Goal: Information Seeking & Learning: Learn about a topic

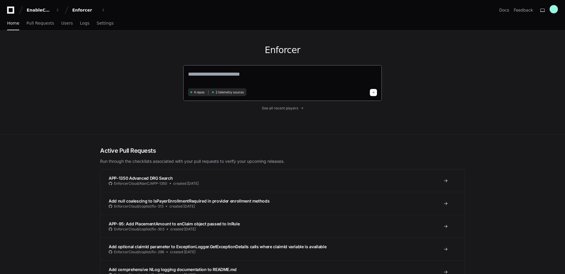
click at [211, 78] on textarea at bounding box center [282, 78] width 189 height 17
type textarea "**********"
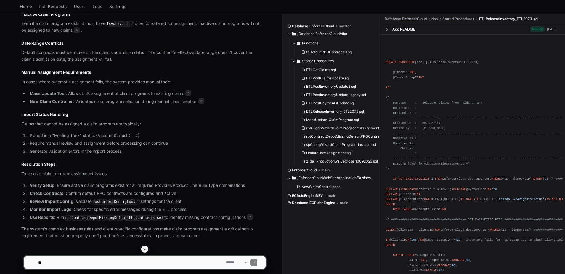
scroll to position [511, 0]
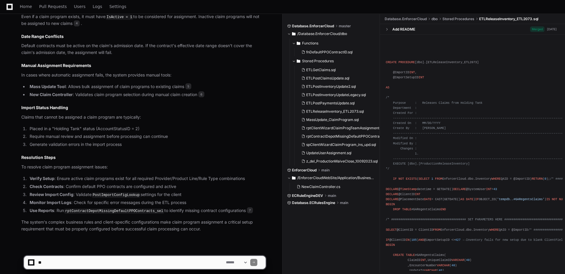
click at [70, 261] on textarea at bounding box center [131, 262] width 188 height 13
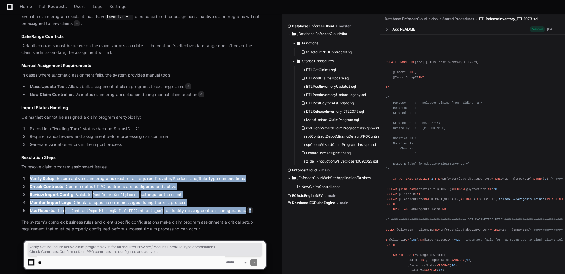
drag, startPoint x: 253, startPoint y: 209, endPoint x: 27, endPoint y: 175, distance: 228.3
click at [27, 175] on ol "Verify Setup : Ensure active claim programs exist for all required Provider/Pro…" at bounding box center [143, 194] width 244 height 39
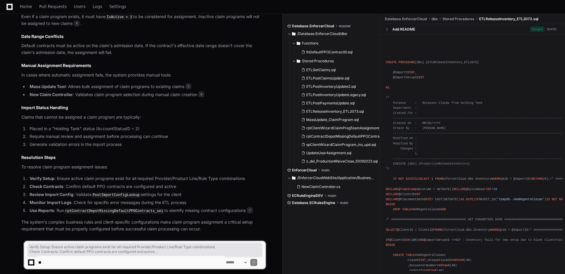
click at [67, 259] on textarea at bounding box center [131, 262] width 188 height 13
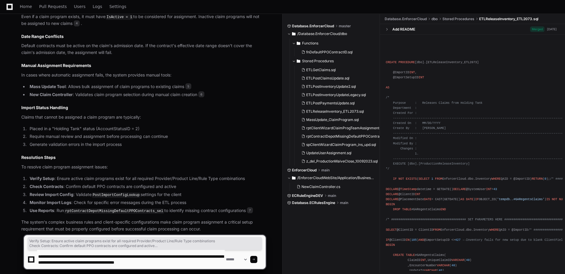
type textarea "**********"
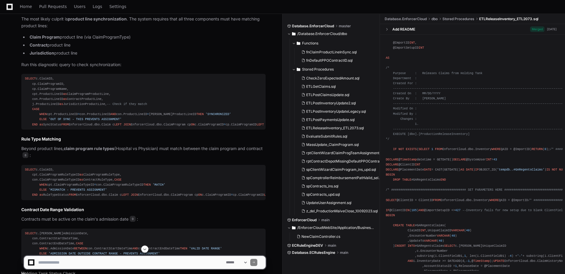
scroll to position [925, 0]
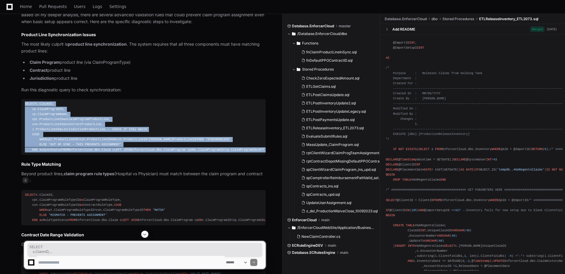
drag, startPoint x: 24, startPoint y: 103, endPoint x: 140, endPoint y: 195, distance: 147.6
click at [140, 154] on pre "SELECT c.ClaimID, cp.ClaimProgramID, cp.ClaimProgramName, cpt.ProductLineID as …" at bounding box center [143, 126] width 244 height 55
copy div "SELECT c.ClaimID, cp.ClaimProgramID, cp.ClaimProgramName, cpt.ProductLineID as …"
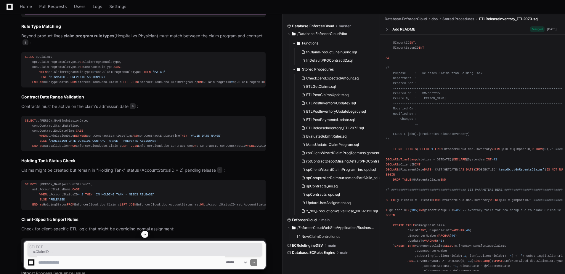
scroll to position [1073, 0]
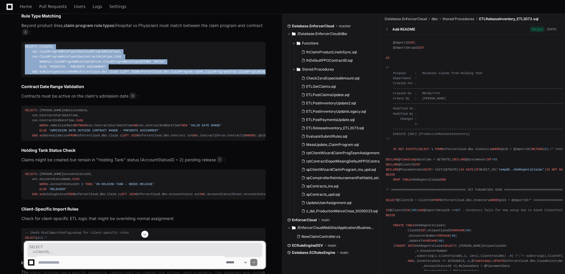
drag, startPoint x: 25, startPoint y: 89, endPoint x: 94, endPoint y: 153, distance: 93.7
click at [94, 75] on div "SELECT c.ClaimID, cpt.ClaimProgramRuleTypeID as ClaimProgramRuleType, con.Claim…" at bounding box center [143, 59] width 237 height 31
copy div "SELECT c.ClaimID, cpt.ClaimProgramRuleTypeID as ClaimProgramRuleType, con.Claim…"
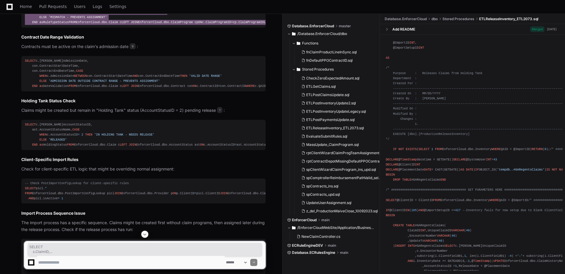
scroll to position [1132, 0]
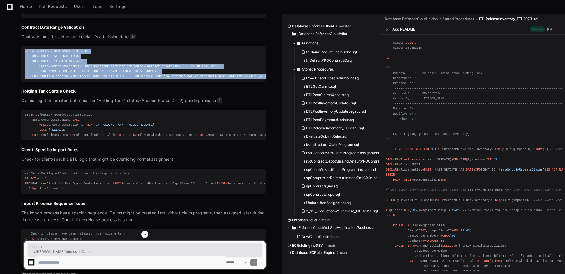
drag, startPoint x: 25, startPoint y: 129, endPoint x: 91, endPoint y: 191, distance: 90.6
click at [91, 81] on pre "SELECT c.ClaimID, c.AdmissionDate, con.ContractStartDateTime, con.ContractEndDa…" at bounding box center [143, 63] width 244 height 35
copy div "SELECT c.ClaimID, c.AdmissionDate, con.ContractStartDateTime, con.ContractEndDa…"
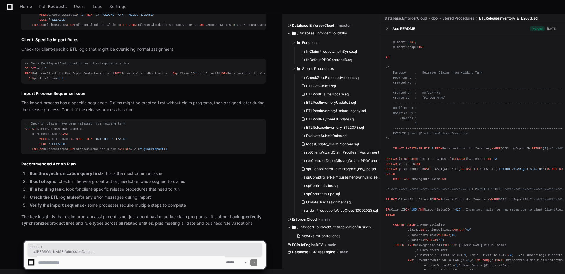
scroll to position [1429, 0]
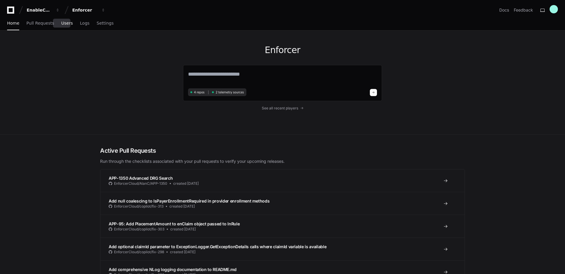
click at [63, 24] on span "Users" at bounding box center [67, 23] width 12 height 4
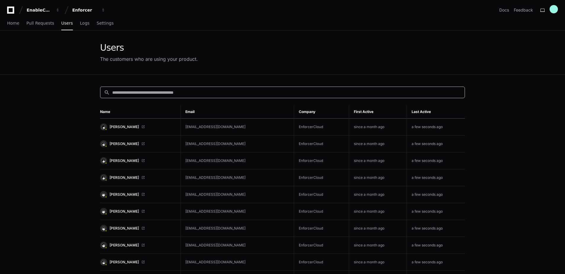
click at [172, 92] on input at bounding box center [286, 92] width 349 height 6
paste input "**********"
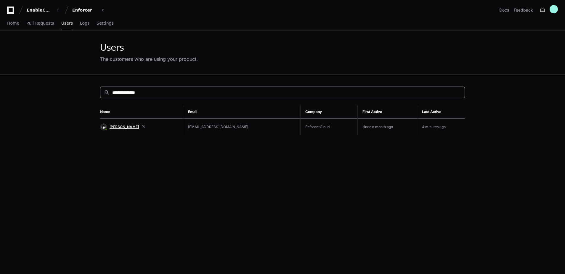
type input "**********"
click at [123, 126] on span "[PERSON_NAME]" at bounding box center [124, 126] width 29 height 5
click at [123, 127] on span "Jeremy Galigher" at bounding box center [124, 126] width 29 height 5
click at [9, 23] on span "Home" at bounding box center [13, 23] width 12 height 4
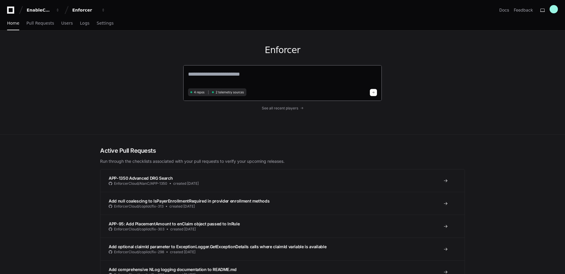
click at [197, 76] on textarea at bounding box center [282, 78] width 189 height 17
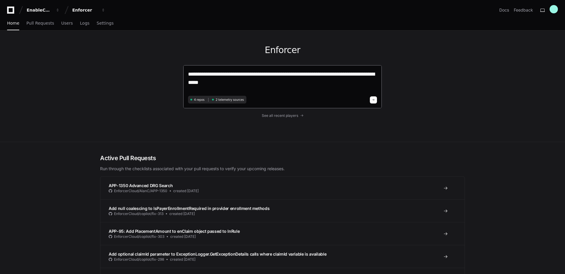
click at [236, 87] on textarea "**********" at bounding box center [282, 82] width 189 height 24
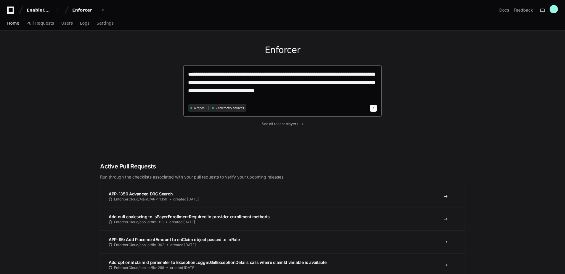
type textarea "**********"
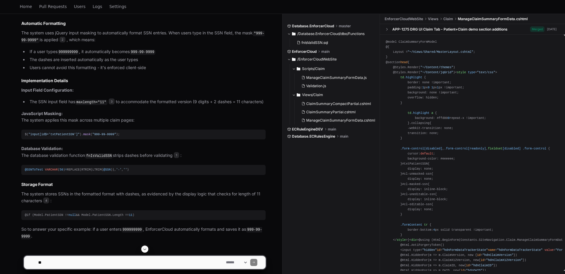
scroll to position [256, 0]
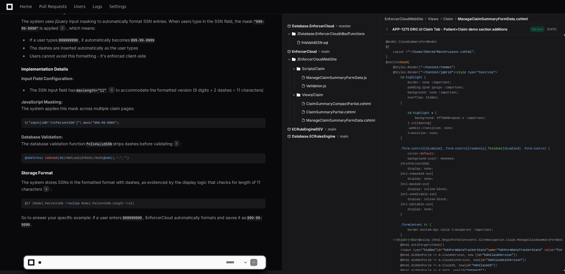
click at [109, 260] on textarea at bounding box center [131, 262] width 188 height 13
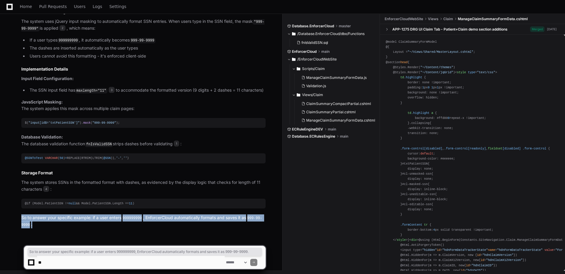
drag, startPoint x: 38, startPoint y: 223, endPoint x: 18, endPoint y: 215, distance: 22.0
click at [18, 215] on div "Validation.js 2 ManageClaimSummaryFormData.cshtml 3 fnIsValidSSN.sql 1 ClaimSum…" at bounding box center [137, 88] width 256 height 280
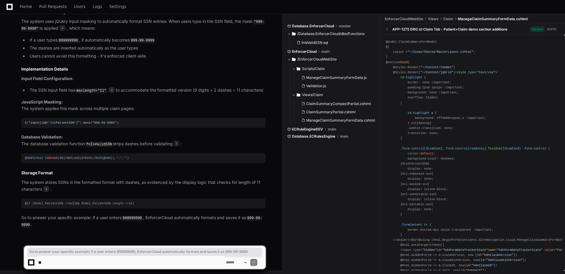
click at [65, 264] on textarea at bounding box center [131, 262] width 188 height 13
type textarea "**********"
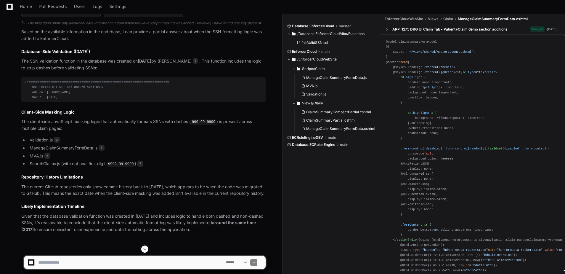
scroll to position [697, 0]
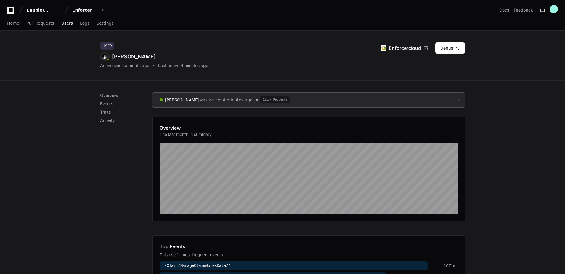
click at [417, 99] on link "[PERSON_NAME] was active 4 minutes ago. Click Requests" at bounding box center [308, 99] width 313 height 15
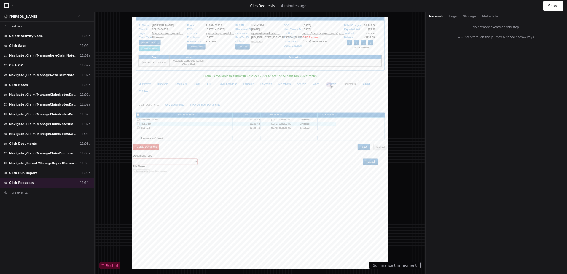
click at [8, 26] on button "Load more" at bounding box center [47, 26] width 94 height 9
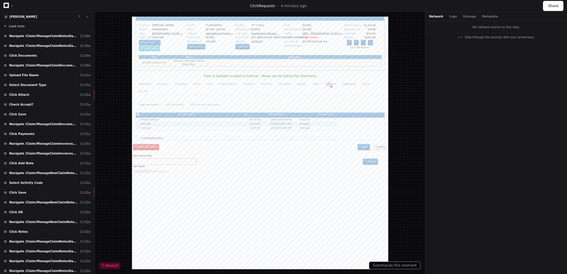
click at [12, 27] on span "Load more" at bounding box center [17, 26] width 16 height 4
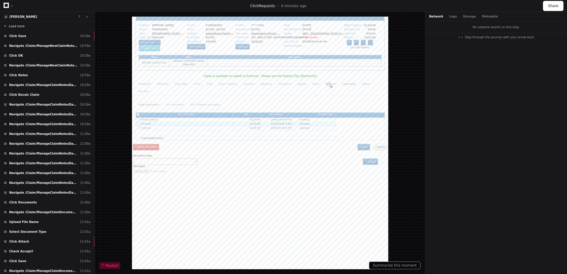
click at [12, 27] on span "Load more" at bounding box center [17, 26] width 16 height 4
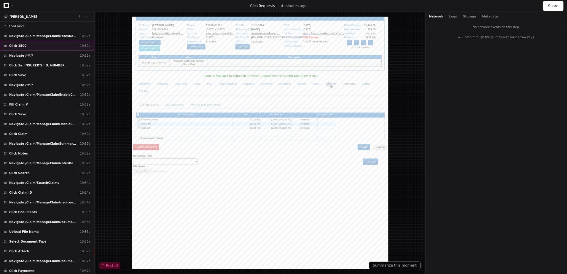
click at [20, 43] on div "Click 1500 10:32a" at bounding box center [47, 46] width 94 height 10
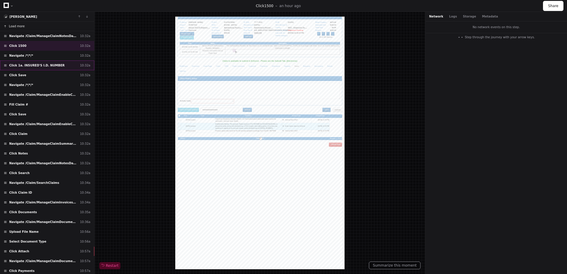
click at [22, 66] on span "Click 1a. INSURED'S I.D. NUMBER" at bounding box center [36, 65] width 55 height 4
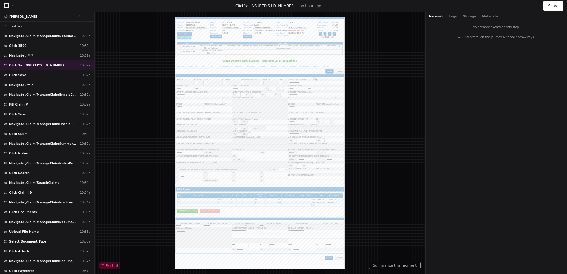
click at [15, 27] on span "Load more" at bounding box center [17, 26] width 16 height 4
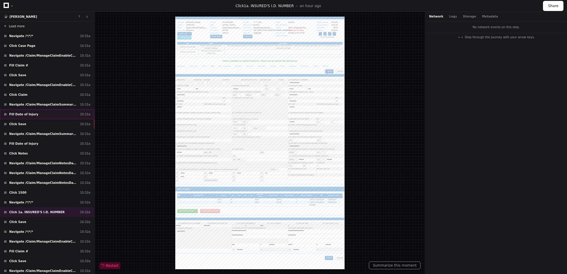
click at [44, 116] on div "Fill Date of Injury 10:31a" at bounding box center [47, 114] width 94 height 10
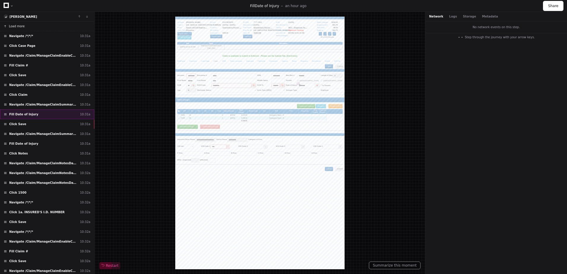
type input "**********"
click at [44, 65] on div "Fill Claim # 10:31a" at bounding box center [47, 65] width 94 height 10
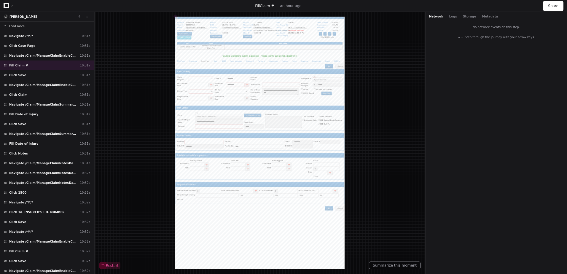
click at [13, 27] on span "Load more" at bounding box center [17, 26] width 16 height 4
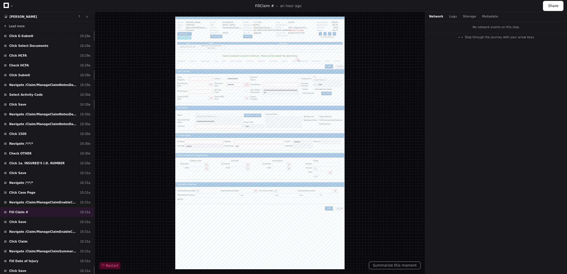
click at [14, 27] on span "Load more" at bounding box center [17, 26] width 16 height 4
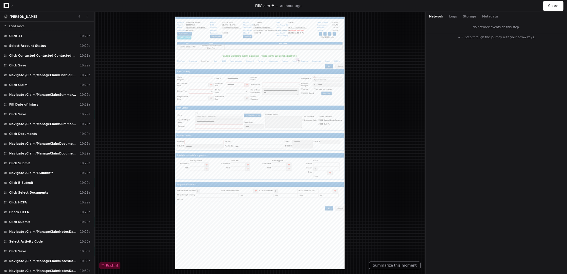
click at [14, 27] on span "Load more" at bounding box center [17, 26] width 16 height 4
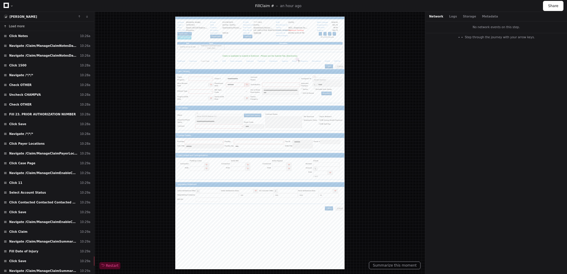
click at [13, 25] on span "Load more" at bounding box center [17, 26] width 16 height 4
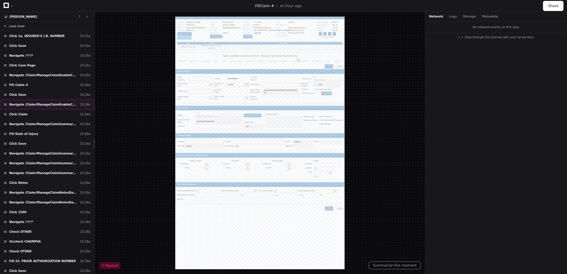
click at [35, 107] on div "Navigate /Claim/ManageClaimEnableCompCasePageData/* 10:26a" at bounding box center [47, 105] width 94 height 10
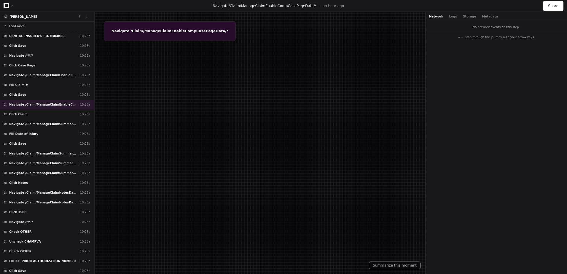
click at [30, 28] on button "Load more" at bounding box center [47, 26] width 94 height 9
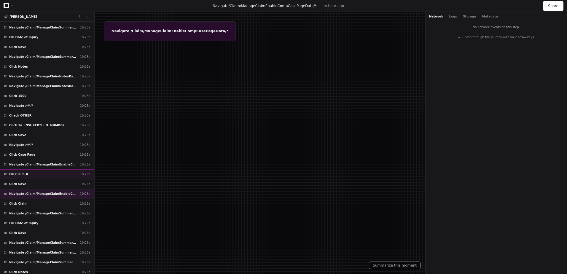
scroll to position [59, 0]
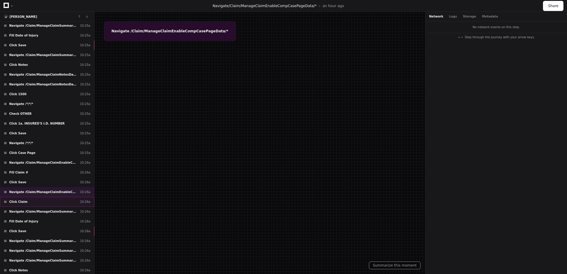
click at [18, 204] on div "Click Claim 10:26a" at bounding box center [47, 202] width 94 height 10
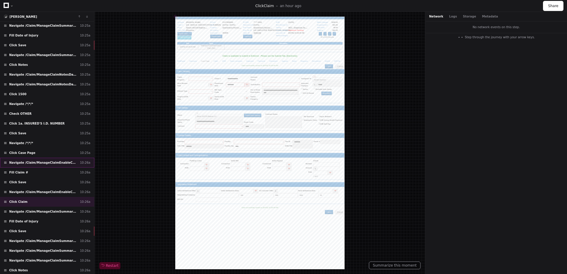
click at [54, 165] on div "Navigate /Claim/ManageClaimEnableCompCasePageData/* 10:26a" at bounding box center [47, 163] width 94 height 10
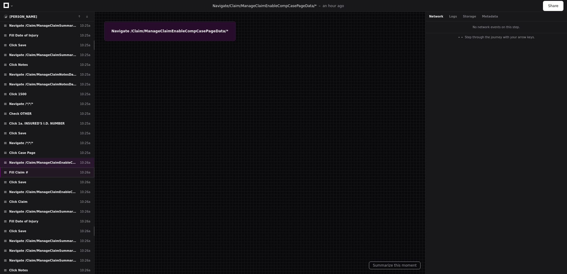
click at [38, 172] on div "Fill Claim # 10:26a" at bounding box center [47, 172] width 94 height 10
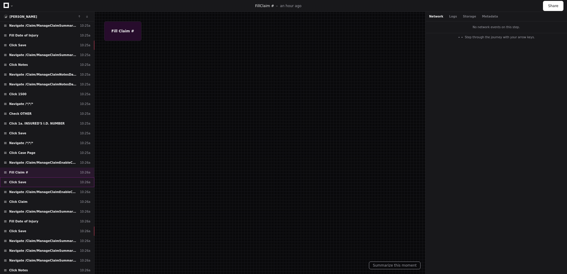
click at [36, 183] on div "Click Save 10:26a" at bounding box center [47, 182] width 94 height 10
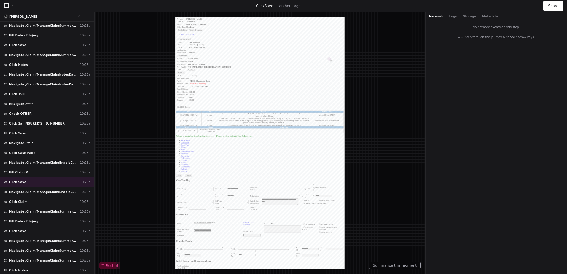
type input "**********"
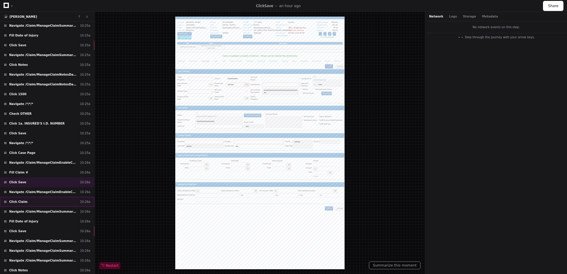
scroll to position [89, 0]
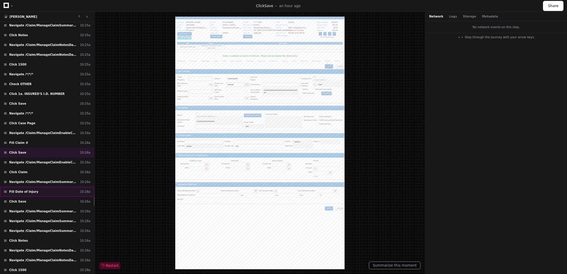
click at [43, 193] on div "Fill Date of Injury 10:26a" at bounding box center [47, 192] width 94 height 10
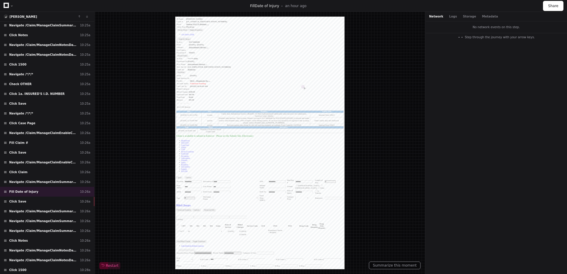
type input "**********"
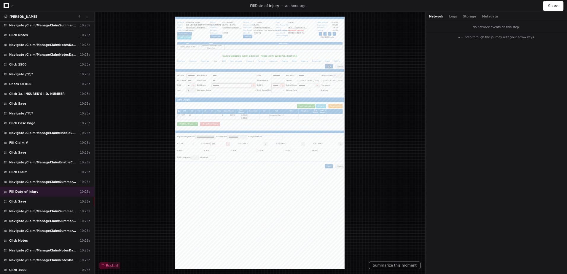
click at [7, 5] on icon at bounding box center [6, 5] width 5 height 5
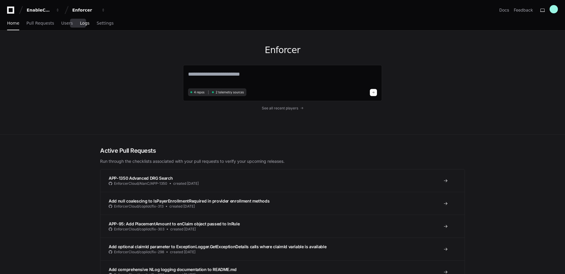
click at [80, 24] on span "Logs" at bounding box center [84, 23] width 9 height 4
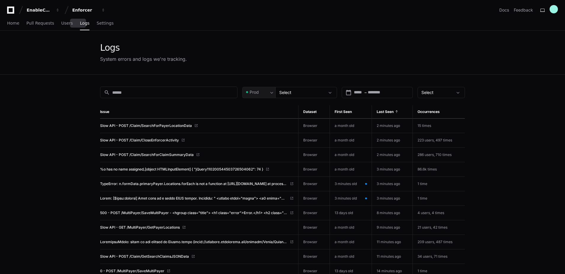
click at [80, 26] on link "Logs" at bounding box center [84, 24] width 9 height 14
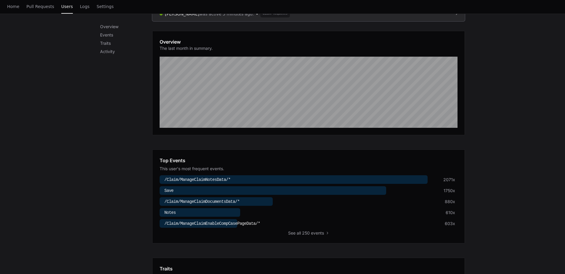
scroll to position [207, 0]
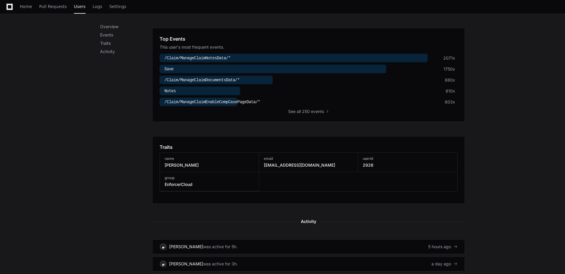
click at [370, 164] on h3 "2926" at bounding box center [368, 165] width 11 height 6
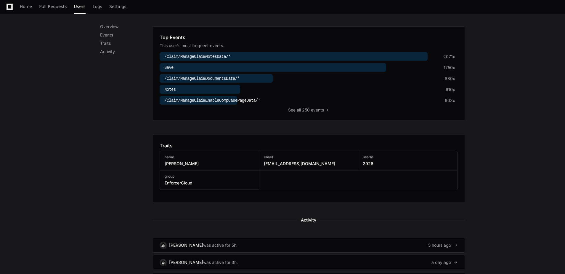
scroll to position [248, 0]
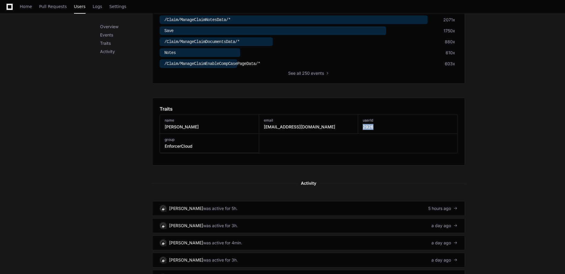
click at [370, 164] on div "Jeremy Galigher was active 5 minutes ago. Click Requests Overview The last mont…" at bounding box center [308, 113] width 313 height 532
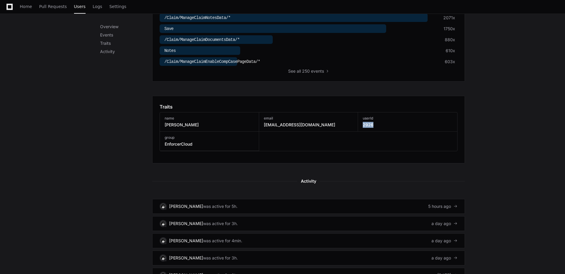
copy h3 "2926"
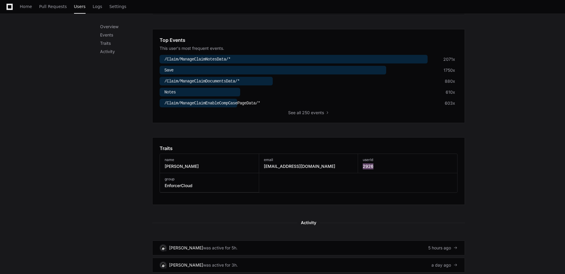
scroll to position [129, 0]
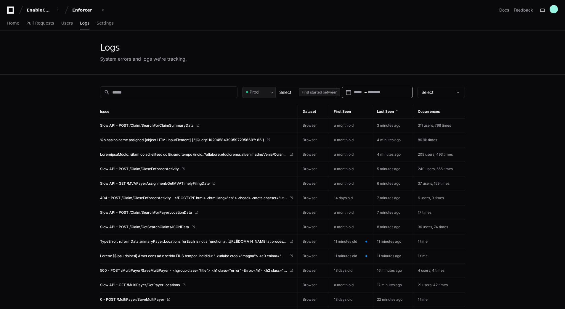
click at [384, 94] on input "text" at bounding box center [381, 92] width 26 height 6
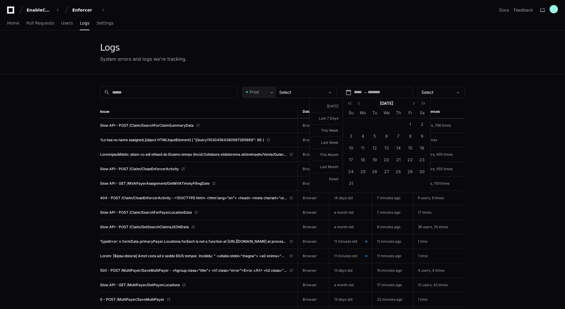
click at [396, 68] on div at bounding box center [282, 154] width 565 height 309
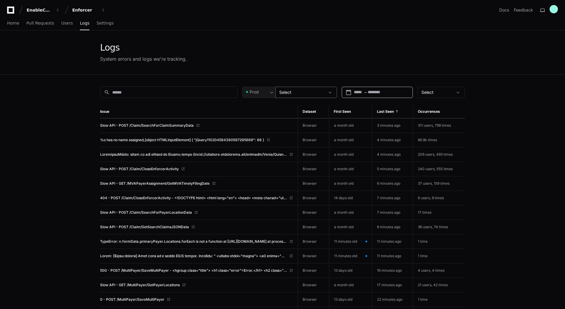
click at [300, 96] on div "Select" at bounding box center [307, 92] width 62 height 11
click at [327, 69] on div at bounding box center [282, 154] width 565 height 309
click at [61, 25] on span "Users" at bounding box center [67, 23] width 12 height 4
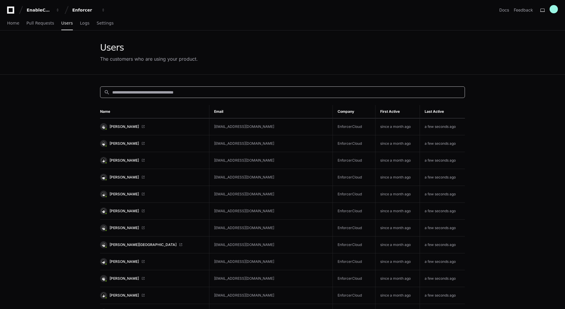
drag, startPoint x: 204, startPoint y: 90, endPoint x: 207, endPoint y: 92, distance: 3.2
click at [205, 91] on input at bounding box center [286, 92] width 349 height 6
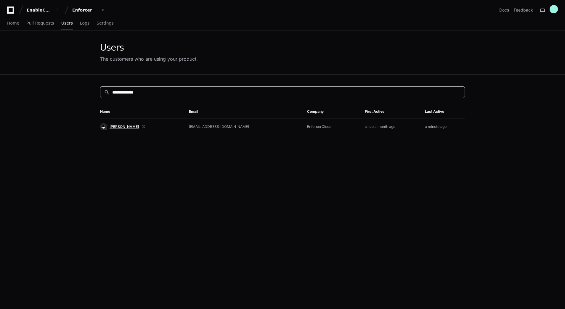
type input "**********"
click at [131, 126] on span "[PERSON_NAME]" at bounding box center [124, 126] width 29 height 5
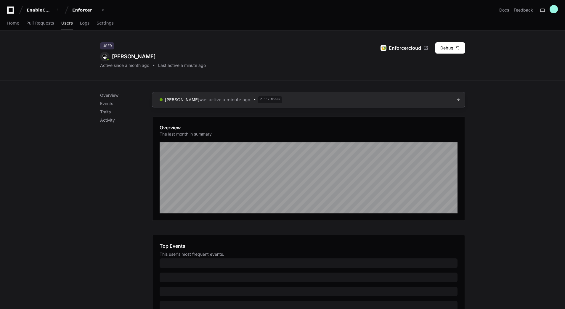
click at [418, 101] on link "[PERSON_NAME] was active a minute ago. Click Notes" at bounding box center [308, 99] width 313 height 15
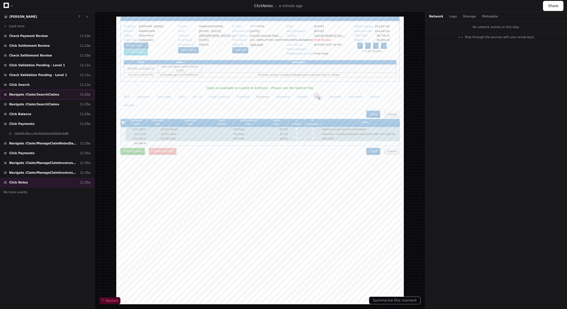
click at [68, 95] on div "Navigate /Claim/SearchClaims 11:20a" at bounding box center [47, 95] width 94 height 10
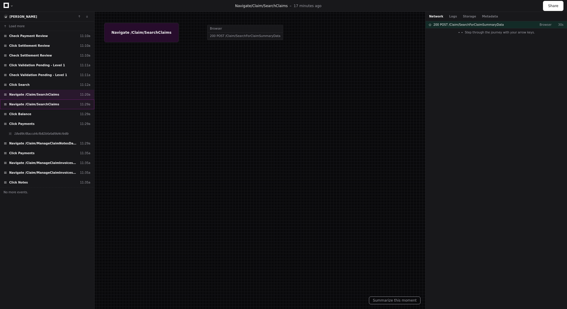
click at [68, 107] on div "Navigate /Claim/SearchClaims 11:29a" at bounding box center [47, 105] width 94 height 10
click at [446, 16] on div "Network Logs Storage Metadata" at bounding box center [463, 16] width 69 height 4
click at [449, 18] on button "Logs" at bounding box center [453, 16] width 8 height 4
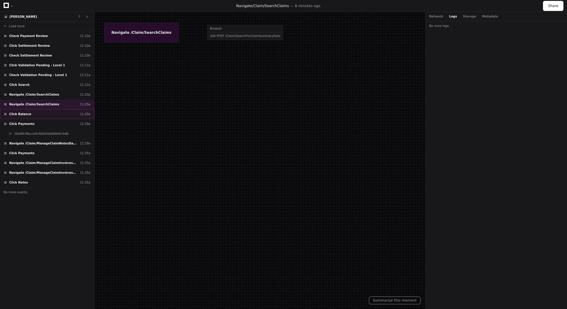
click at [41, 117] on div "Click Balance 11:29a" at bounding box center [47, 114] width 94 height 10
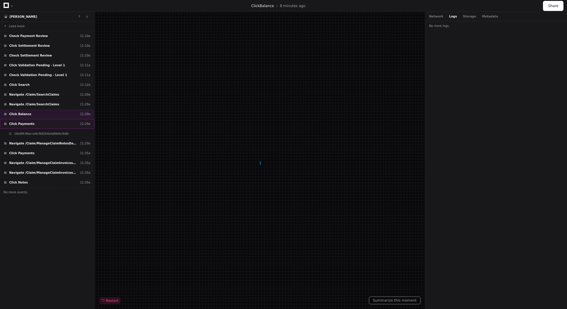
click at [40, 127] on div "Click Payments 11:29a" at bounding box center [47, 124] width 94 height 10
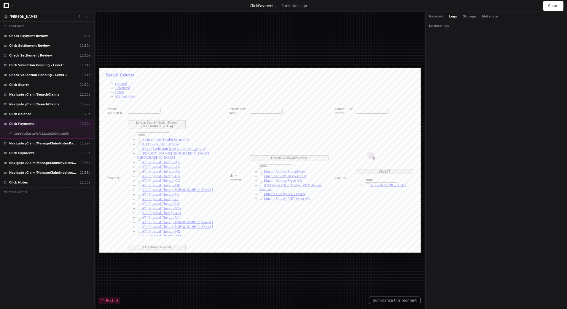
click at [42, 136] on span "18e89cf8accd4cfb82bfafa89d4cfe8b" at bounding box center [41, 134] width 55 height 4
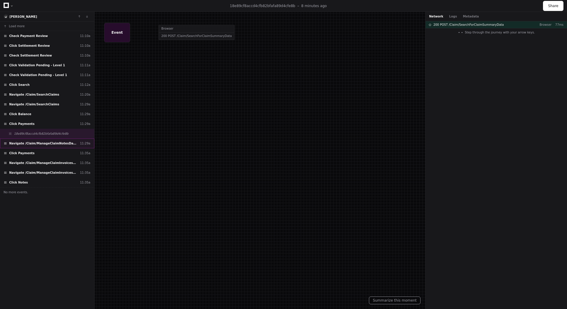
click at [44, 143] on span "Navigate /Claim/ManageClaimNotesData/*" at bounding box center [43, 143] width 68 height 4
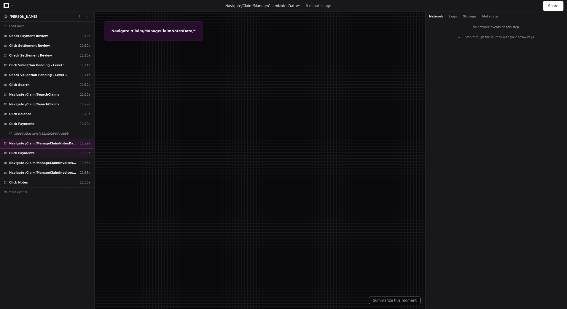
click at [53, 151] on div "Click Payments 11:35a" at bounding box center [47, 153] width 94 height 10
